Goal: Information Seeking & Learning: Learn about a topic

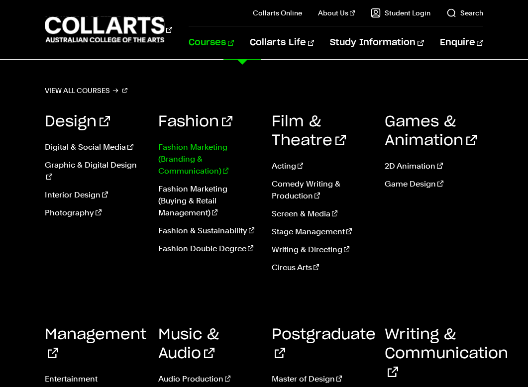
click at [179, 162] on link "Fashion Marketing (Branding & Communication)" at bounding box center [207, 159] width 98 height 36
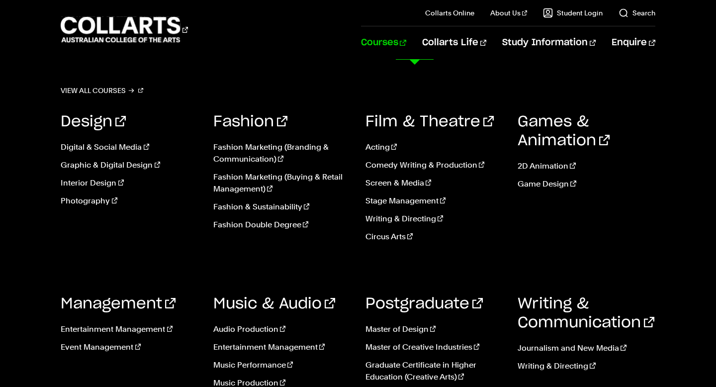
scroll to position [2162, 0]
click at [276, 171] on link "Fashion Marketing (Buying & Retail Management)" at bounding box center [281, 183] width 137 height 24
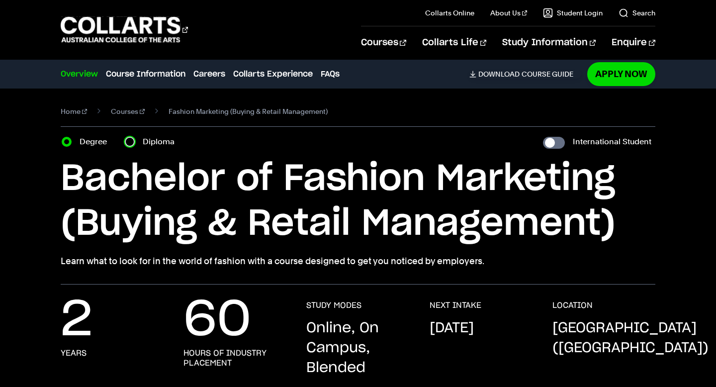
click at [132, 141] on input "Diploma" at bounding box center [130, 142] width 10 height 10
radio input "true"
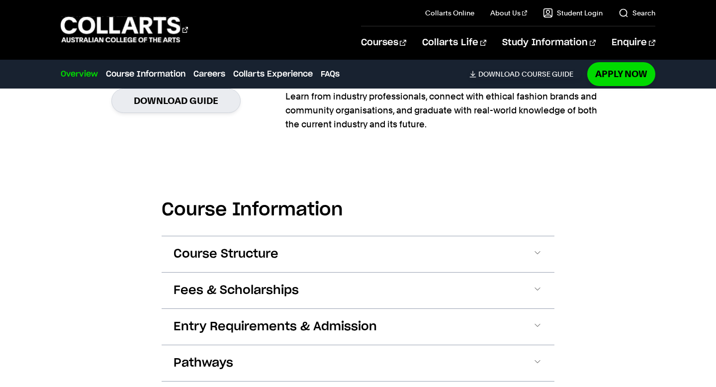
scroll to position [973, 0]
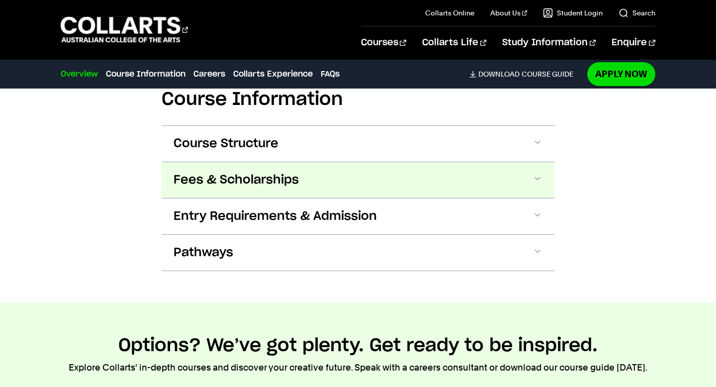
click at [411, 177] on button "Fees & Scholarships" at bounding box center [358, 180] width 393 height 36
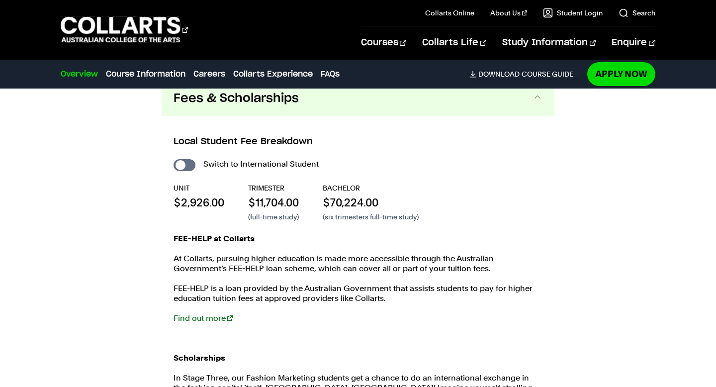
scroll to position [1025, 0]
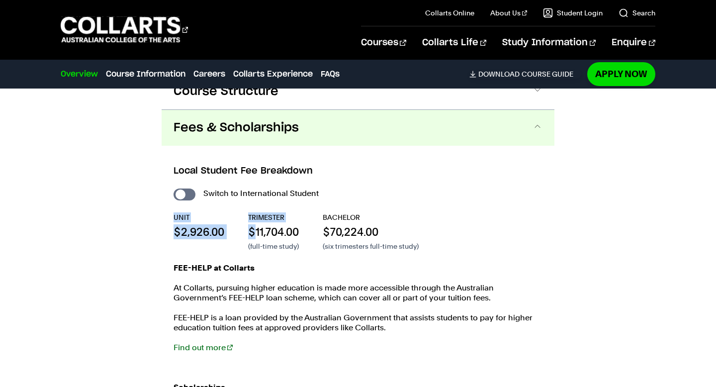
drag, startPoint x: 173, startPoint y: 214, endPoint x: 244, endPoint y: 214, distance: 71.1
click at [249, 219] on div "Local Student Fee Breakdown Switch to International Student UNIT $2,926.00 TRIM…" at bounding box center [358, 359] width 393 height 426
click at [180, 192] on input "International Student" at bounding box center [185, 194] width 22 height 12
checkbox input "true"
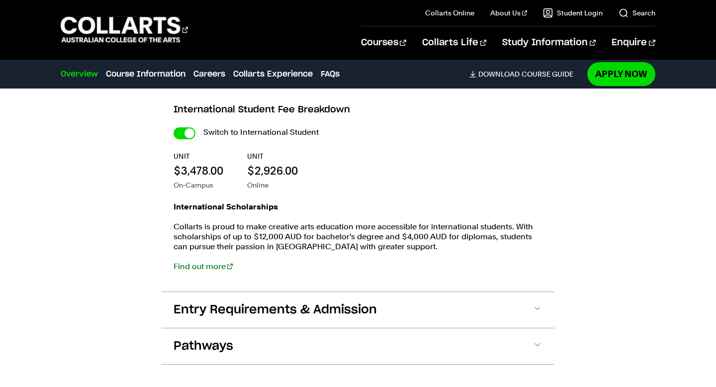
scroll to position [1099, 0]
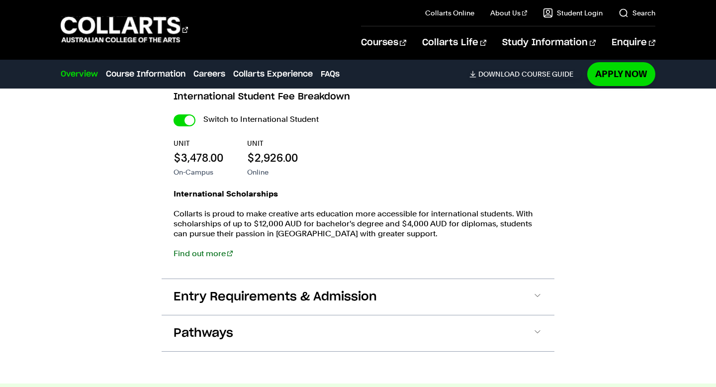
click at [384, 242] on div "International Scholarships Collarts is proud to make creative arts education mo…" at bounding box center [358, 229] width 369 height 80
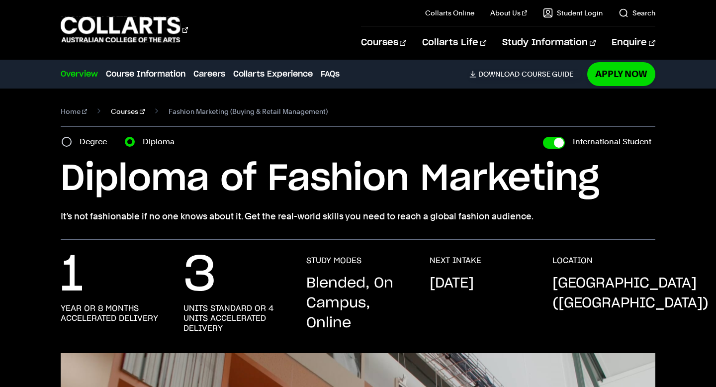
click at [111, 109] on link "Courses" at bounding box center [128, 111] width 34 height 14
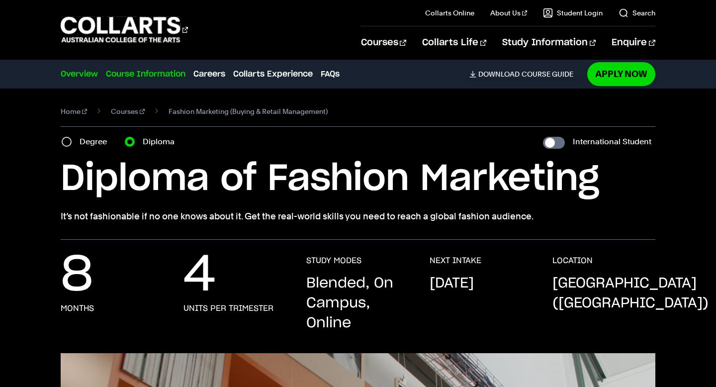
click at [165, 75] on link "Course Information" at bounding box center [146, 74] width 80 height 12
click at [114, 110] on link "Courses" at bounding box center [128, 111] width 34 height 14
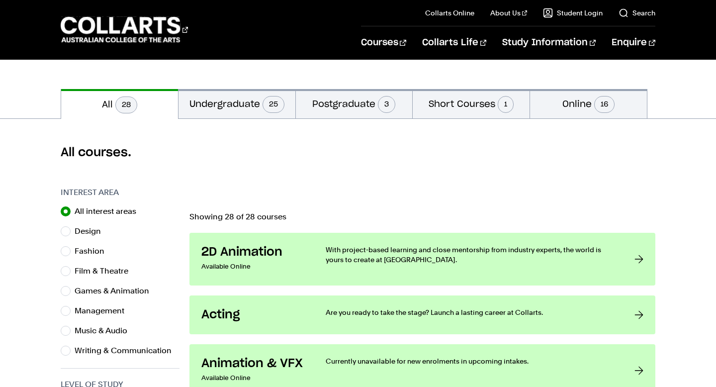
scroll to position [196, 0]
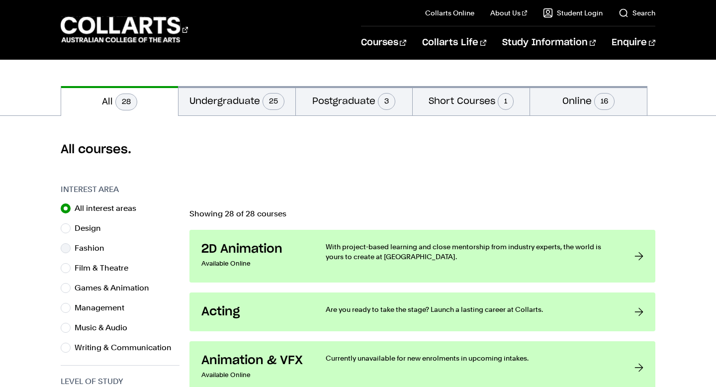
click at [92, 249] on label "Fashion" at bounding box center [94, 248] width 38 height 14
click at [71, 249] on input "Fashion" at bounding box center [66, 248] width 10 height 10
radio input "true"
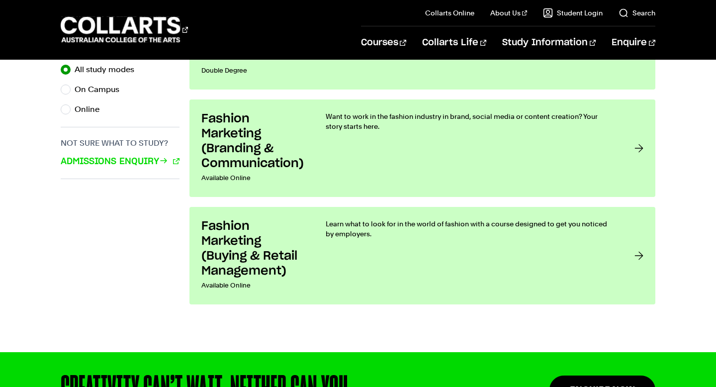
scroll to position [700, 0]
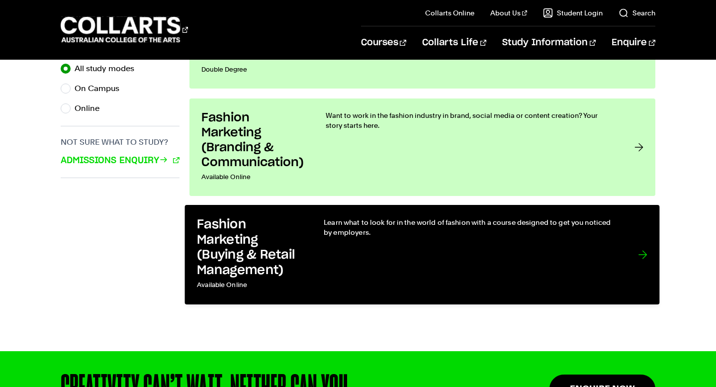
click at [292, 254] on h3 "Fashion Marketing (Buying & Retail Management)" at bounding box center [250, 247] width 106 height 61
click at [300, 250] on h3 "Fashion Marketing (Buying & Retail Management)" at bounding box center [250, 247] width 106 height 61
click at [306, 235] on link "Fashion Marketing (Buying & Retail Management) Available Online Learn what to l…" at bounding box center [422, 254] width 475 height 99
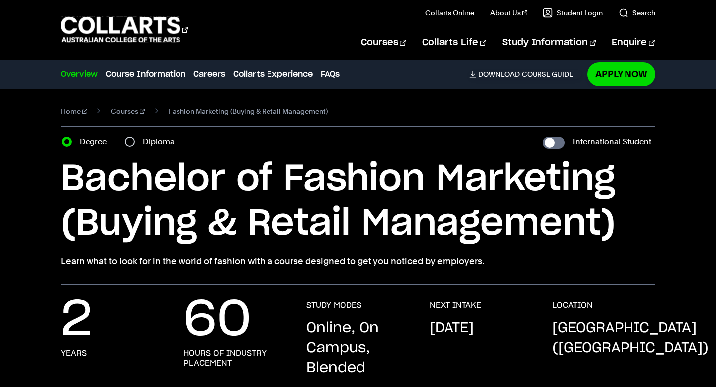
scroll to position [26, 0]
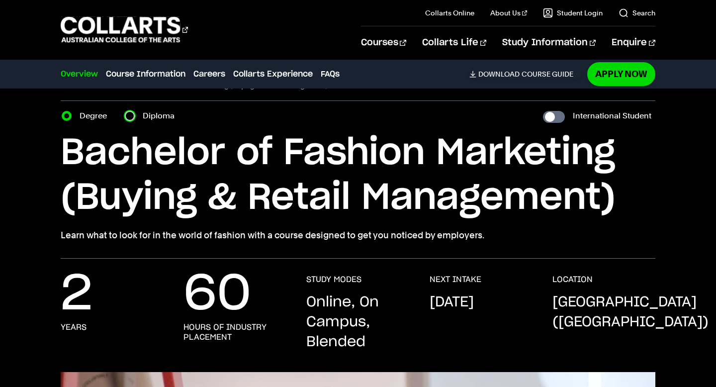
click at [131, 116] on input "Diploma" at bounding box center [130, 116] width 10 height 10
radio input "true"
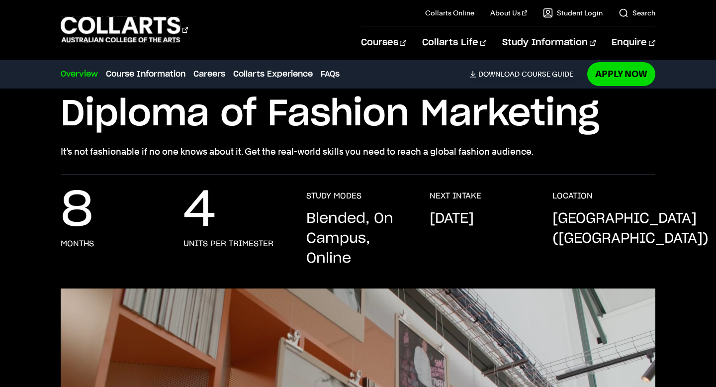
scroll to position [28, 0]
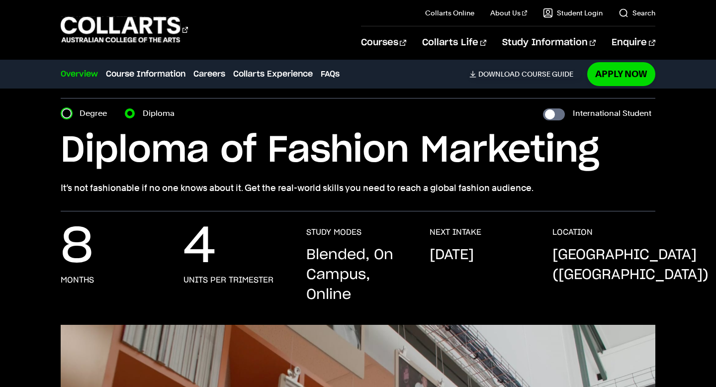
click at [69, 116] on input "Degree" at bounding box center [67, 113] width 10 height 10
radio input "true"
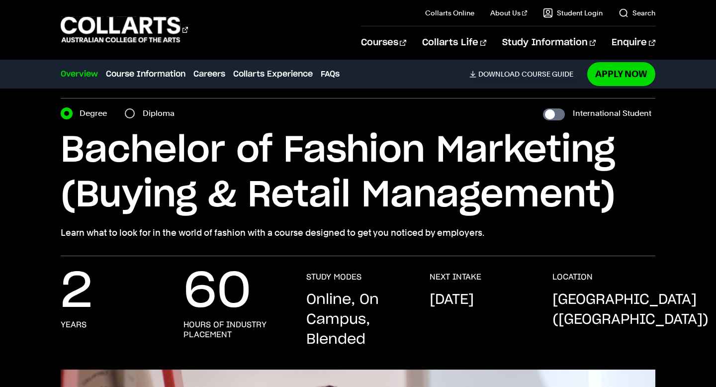
scroll to position [66, 0]
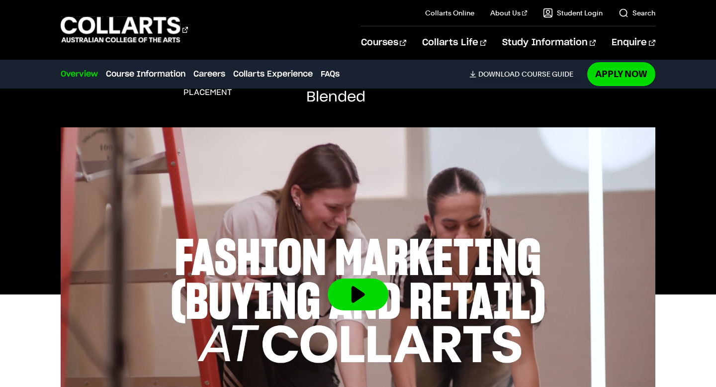
click at [239, 251] on img at bounding box center [358, 294] width 594 height 334
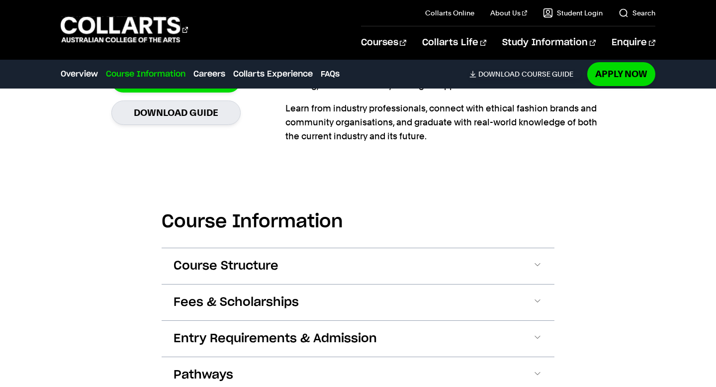
click at [228, 269] on span "Course Structure" at bounding box center [226, 266] width 105 height 16
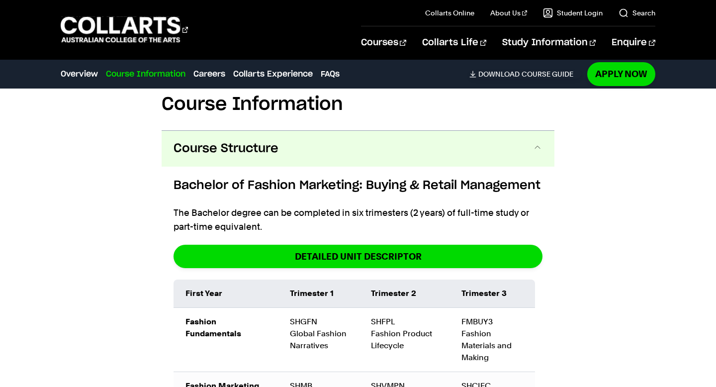
scroll to position [1001, 0]
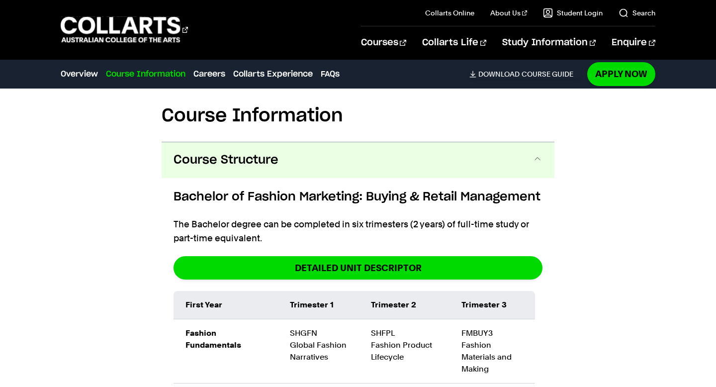
click at [235, 158] on span "Course Structure" at bounding box center [226, 160] width 105 height 16
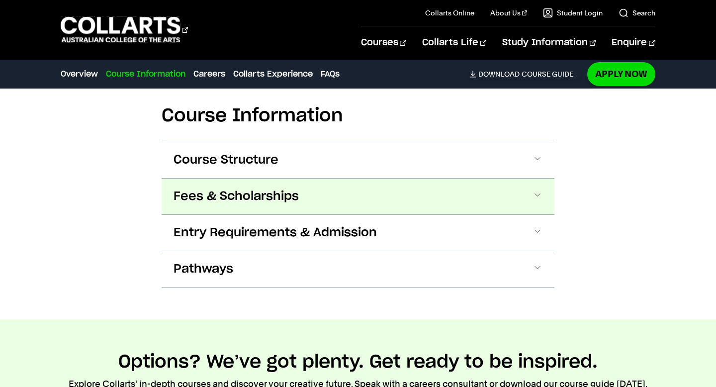
click at [221, 192] on span "Fees & Scholarships" at bounding box center [236, 196] width 125 height 16
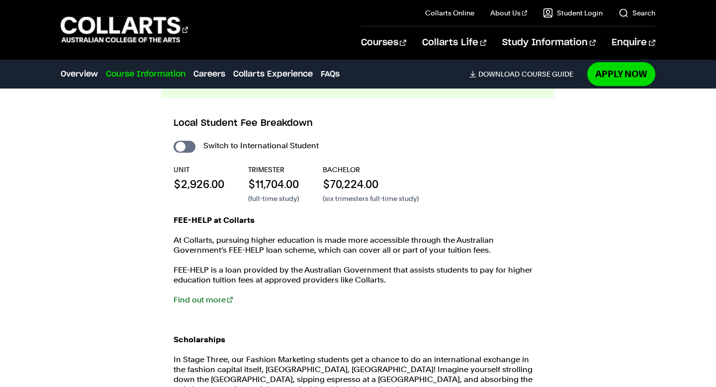
scroll to position [1118, 0]
click at [180, 141] on input "International Student" at bounding box center [185, 146] width 22 height 12
checkbox input "true"
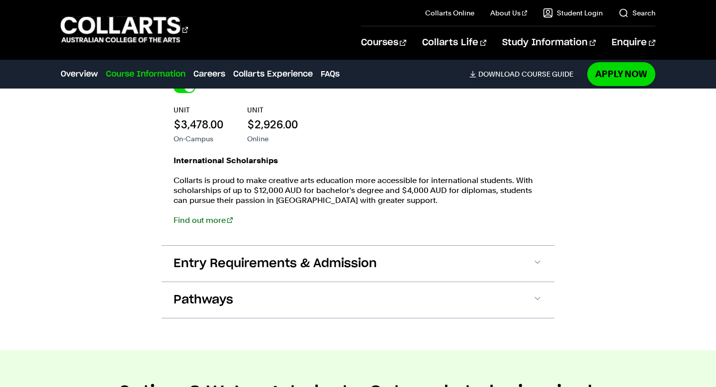
scroll to position [1211, 0]
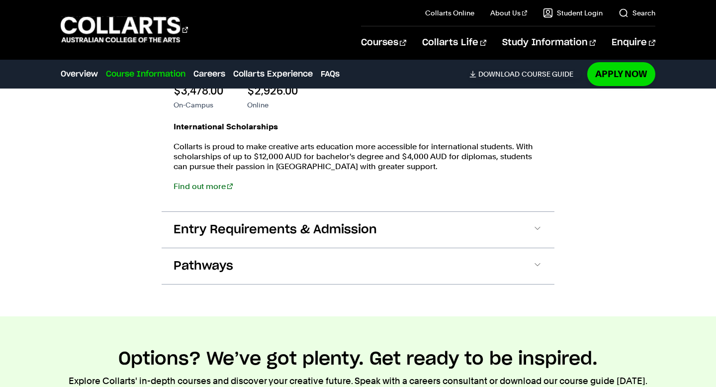
click at [120, 272] on div "Course Information Course Structure Bachelor of Fashion Marketing: Buying & Ret…" at bounding box center [358, 82] width 716 height 468
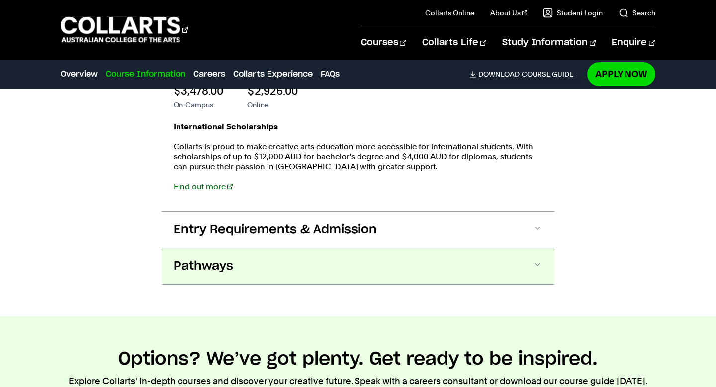
click at [202, 262] on span "Pathways" at bounding box center [204, 266] width 60 height 16
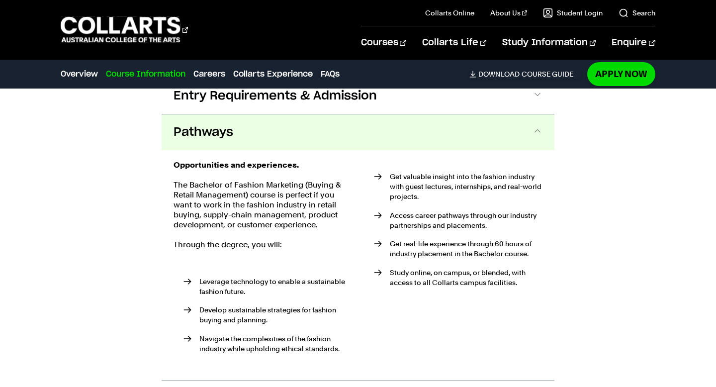
scroll to position [1317, 0]
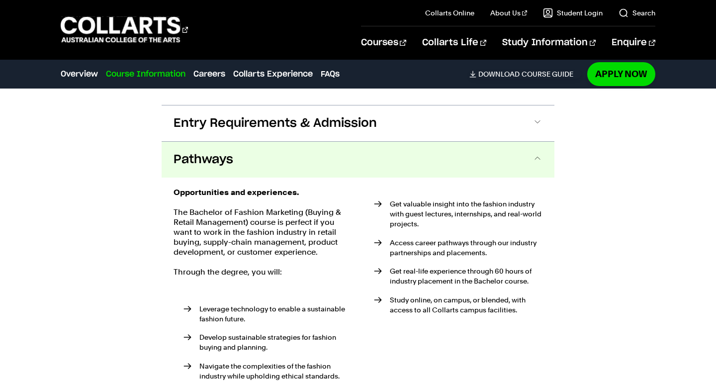
click at [243, 166] on button "Pathways" at bounding box center [358, 160] width 393 height 36
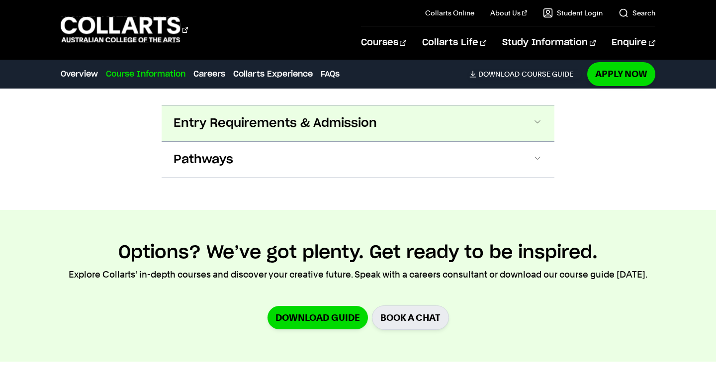
click at [272, 128] on span "Entry Requirements & Admission" at bounding box center [275, 123] width 203 height 16
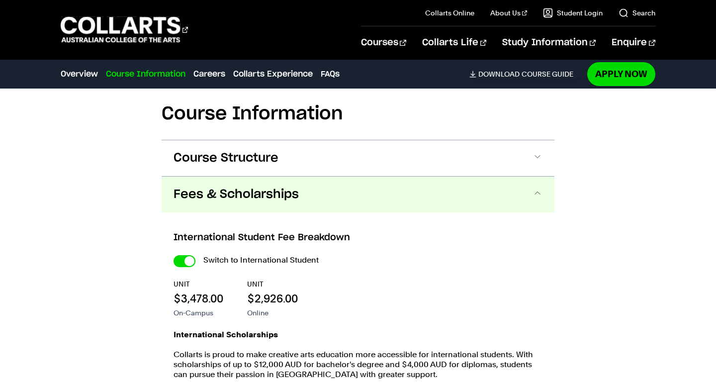
scroll to position [924, 0]
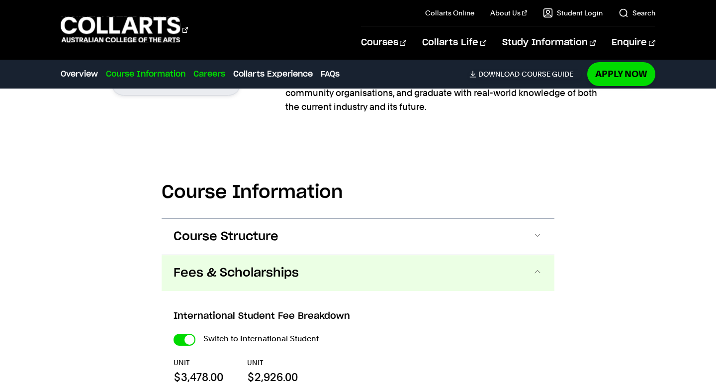
click at [212, 75] on link "Careers" at bounding box center [209, 74] width 32 height 12
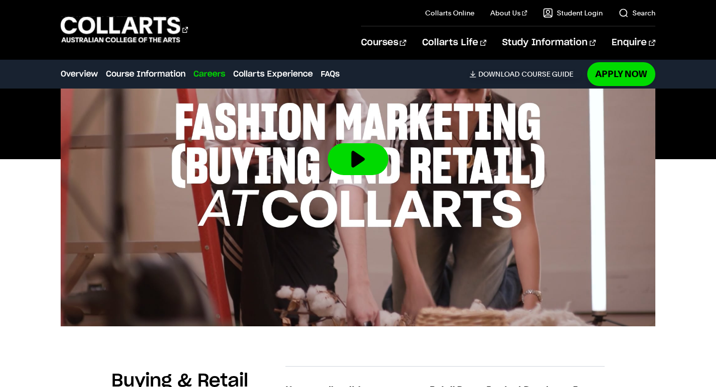
scroll to position [0, 0]
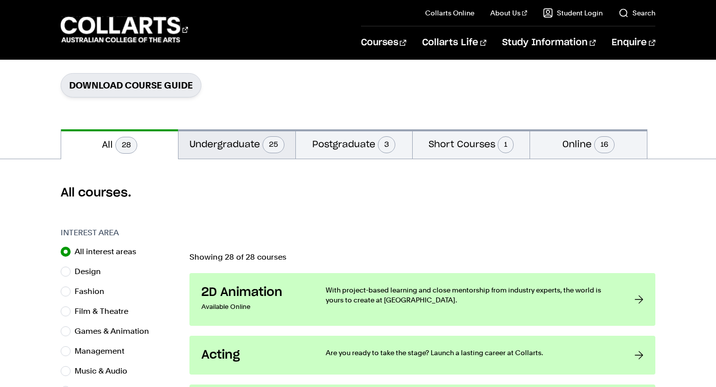
scroll to position [143, 0]
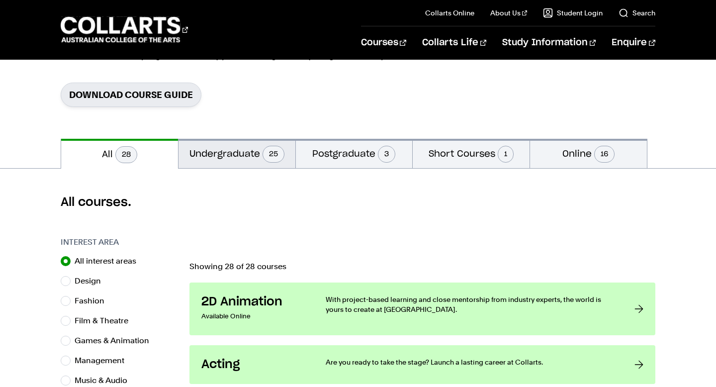
click at [225, 144] on button "Undergraduate 25" at bounding box center [236, 153] width 117 height 29
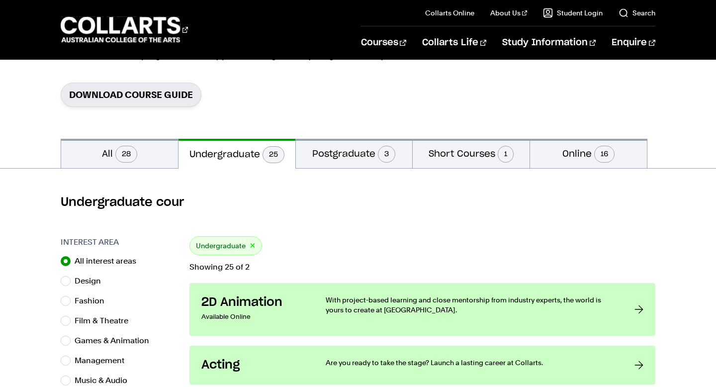
scroll to position [394, 0]
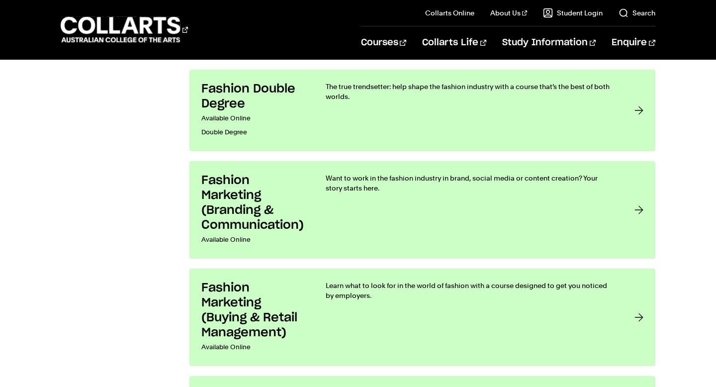
scroll to position [1222, 0]
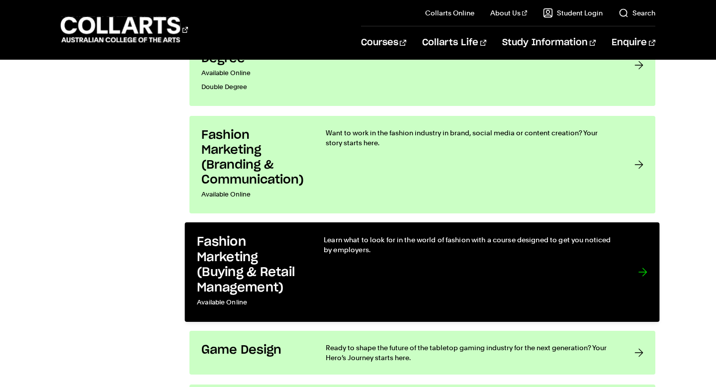
click at [260, 249] on h3 "Fashion Marketing (Buying & Retail Management)" at bounding box center [250, 265] width 106 height 61
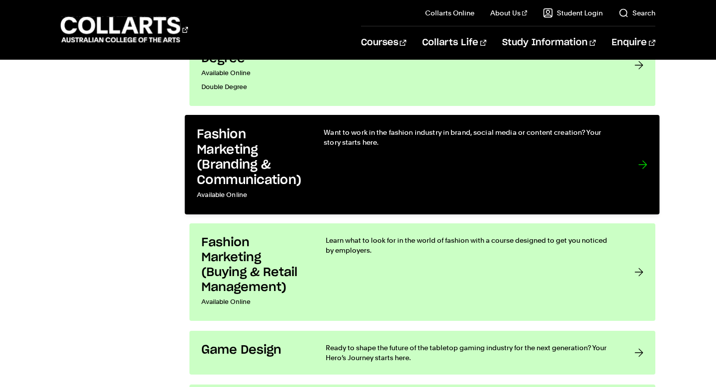
click at [247, 183] on h3 "Fashion Marketing (Branding & Communication)" at bounding box center [250, 157] width 106 height 61
click at [293, 177] on h3 "Fashion Marketing (Branding & Communication)" at bounding box center [250, 157] width 106 height 61
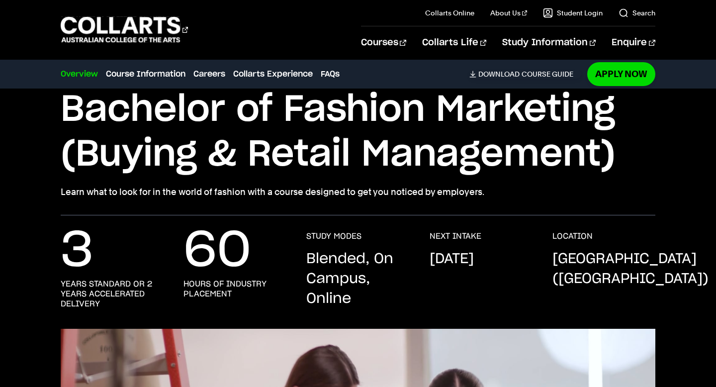
scroll to position [45, 0]
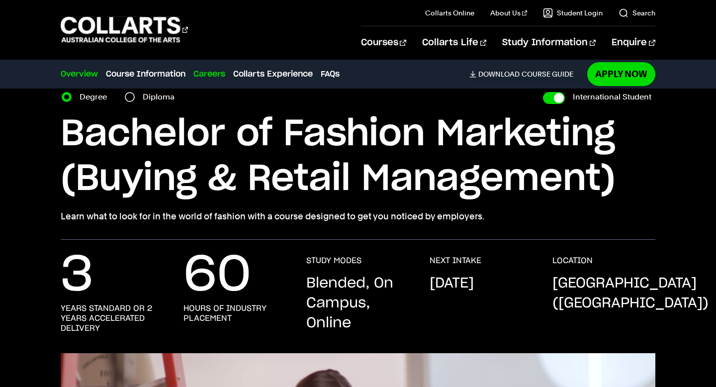
click at [220, 72] on link "Careers" at bounding box center [209, 74] width 32 height 12
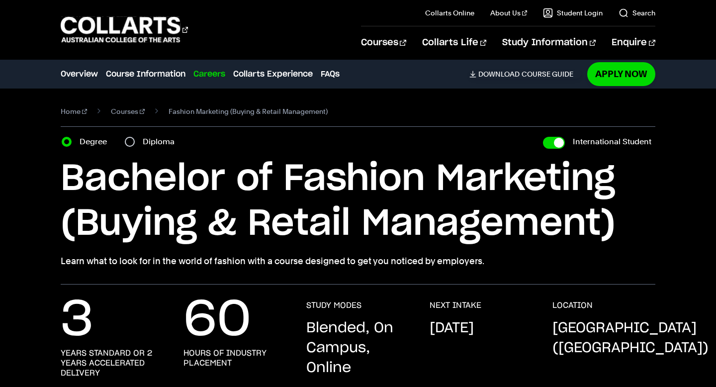
scroll to position [30, 0]
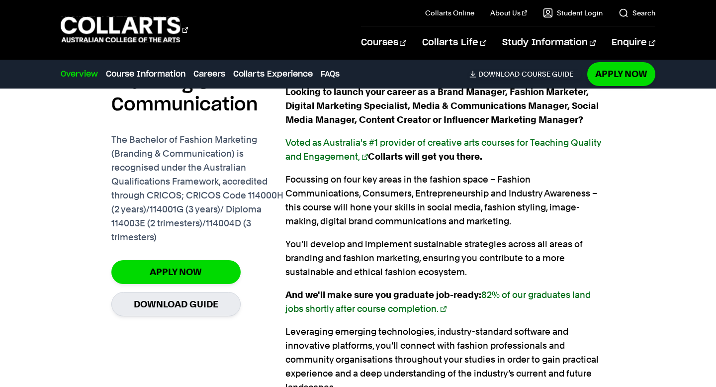
scroll to position [697, 0]
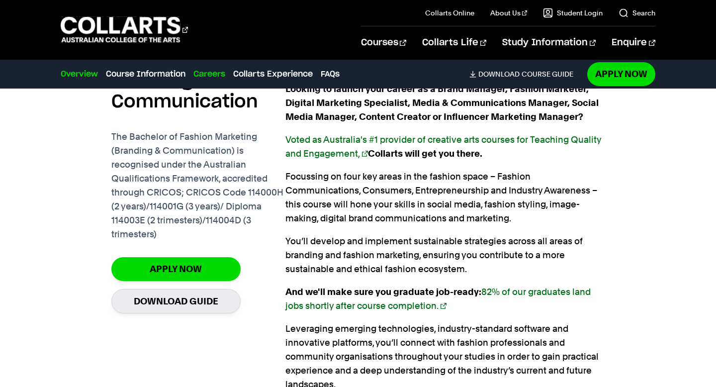
click at [214, 77] on link "Careers" at bounding box center [209, 74] width 32 height 12
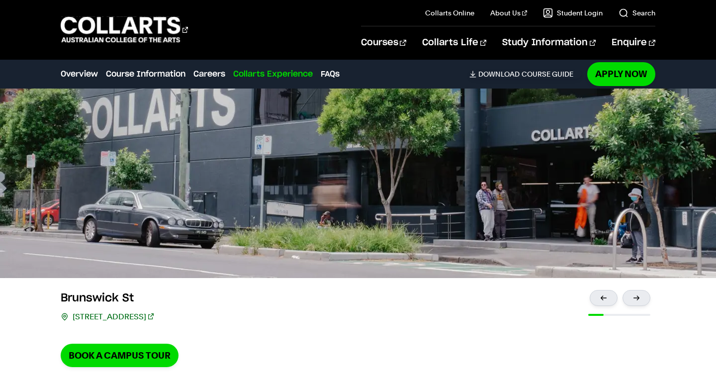
scroll to position [2057, 0]
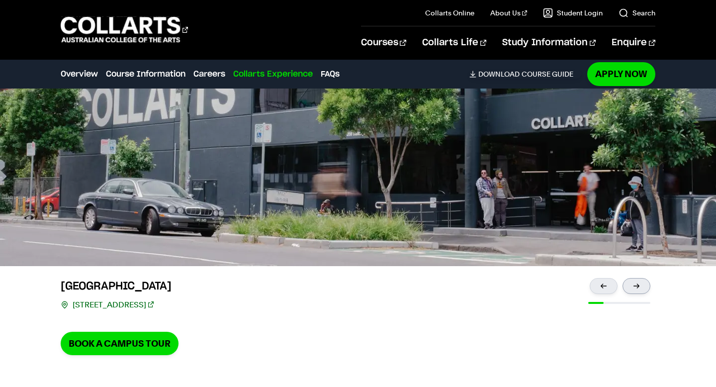
click at [630, 286] on div at bounding box center [636, 286] width 28 height 16
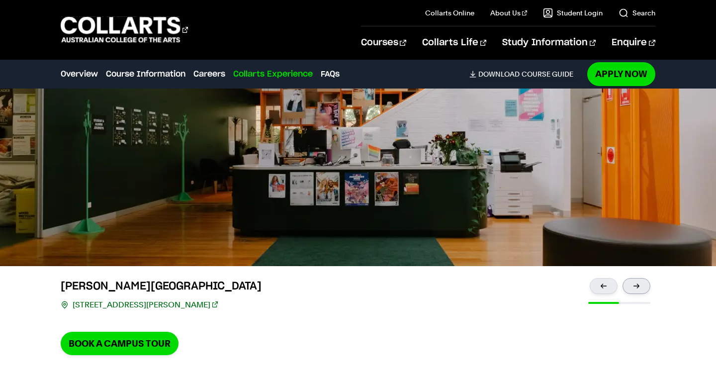
click at [630, 286] on div at bounding box center [636, 286] width 28 height 16
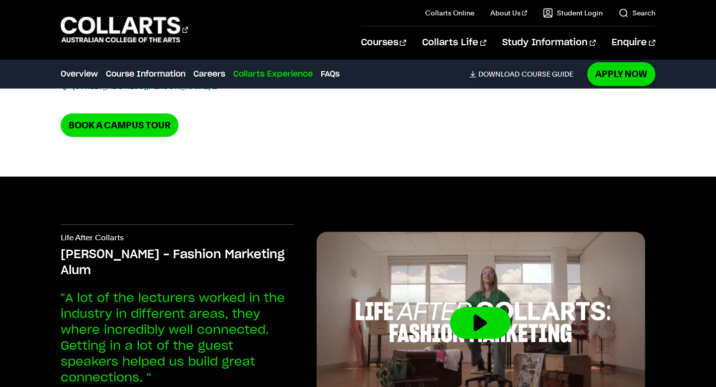
scroll to position [2439, 0]
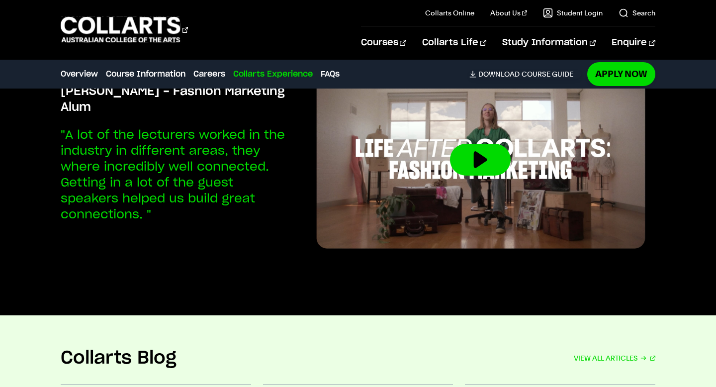
click at [141, 66] on div "Careers Overview Course Information Careers Collarts Experience FAQs Download C…" at bounding box center [321, 74] width 520 height 28
click at [139, 80] on link "Course Information" at bounding box center [146, 74] width 80 height 12
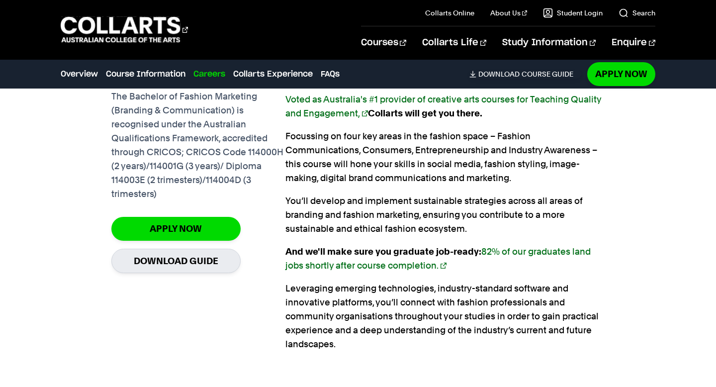
scroll to position [742, 0]
